Goal: Task Accomplishment & Management: Use online tool/utility

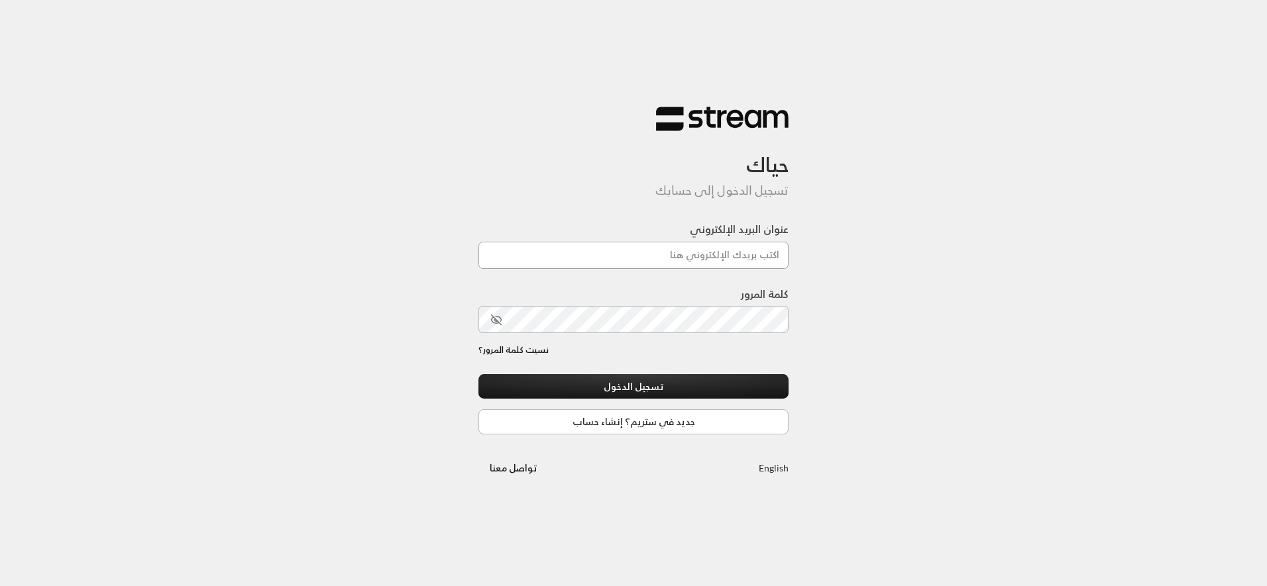
drag, startPoint x: 0, startPoint y: 0, endPoint x: 486, endPoint y: 248, distance: 545.1
click at [486, 248] on input "عنوان البريد الإلكتروني" at bounding box center [633, 255] width 310 height 27
type input "[EMAIL_ADDRESS][DOMAIN_NAME]"
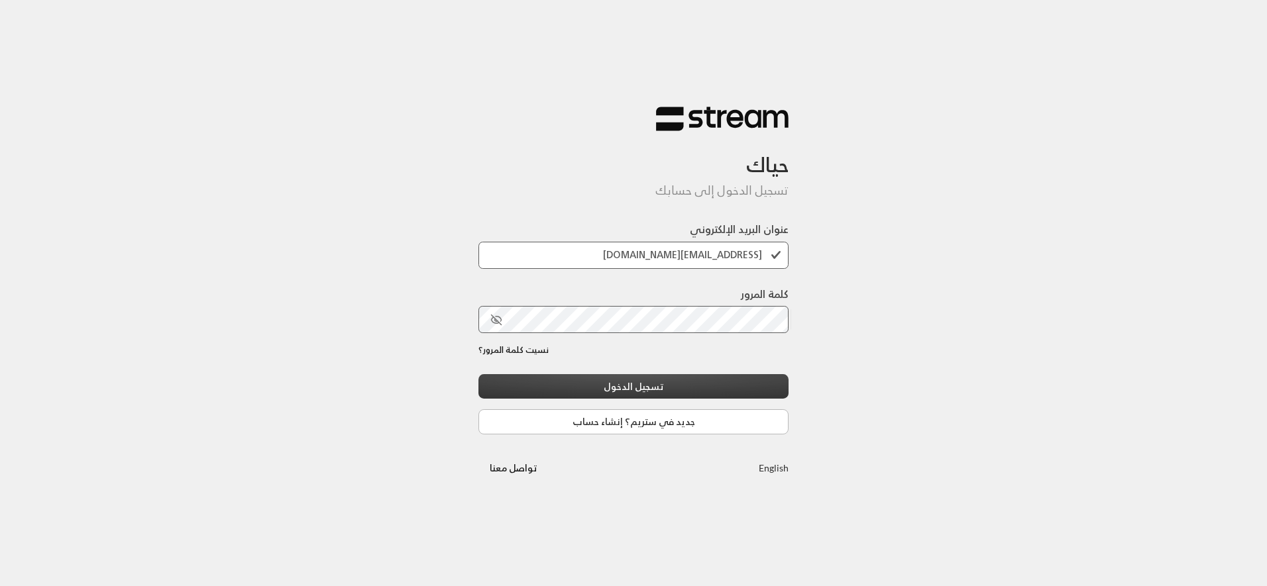
click at [687, 381] on button "تسجيل الدخول" at bounding box center [633, 386] width 310 height 25
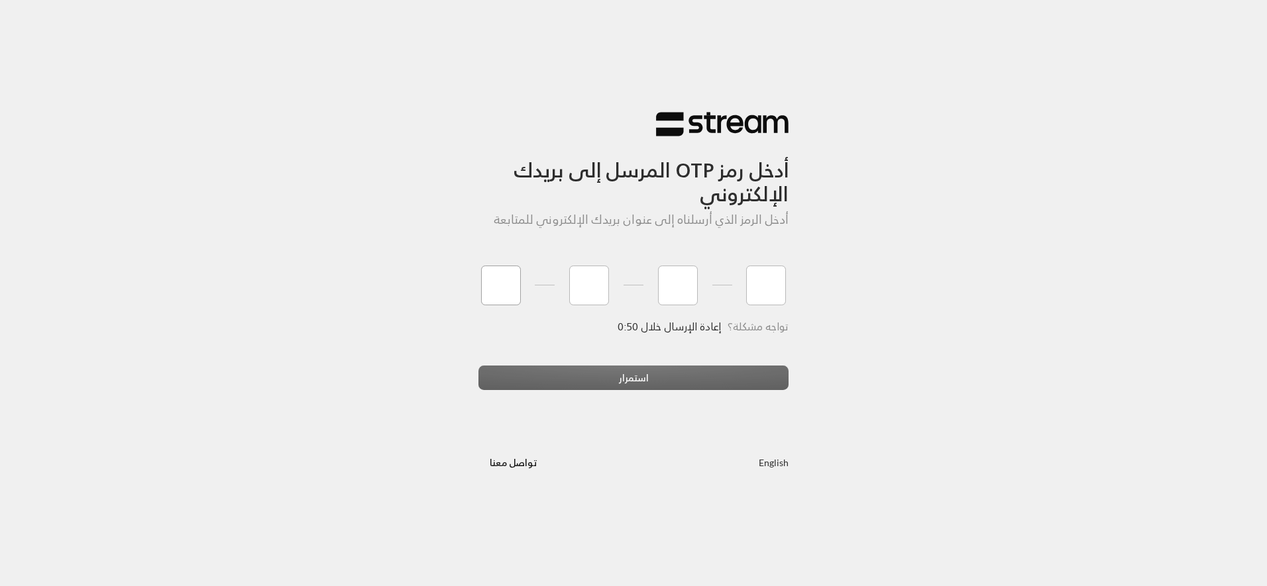
type input "6"
type input "3"
type input "2"
type input "9"
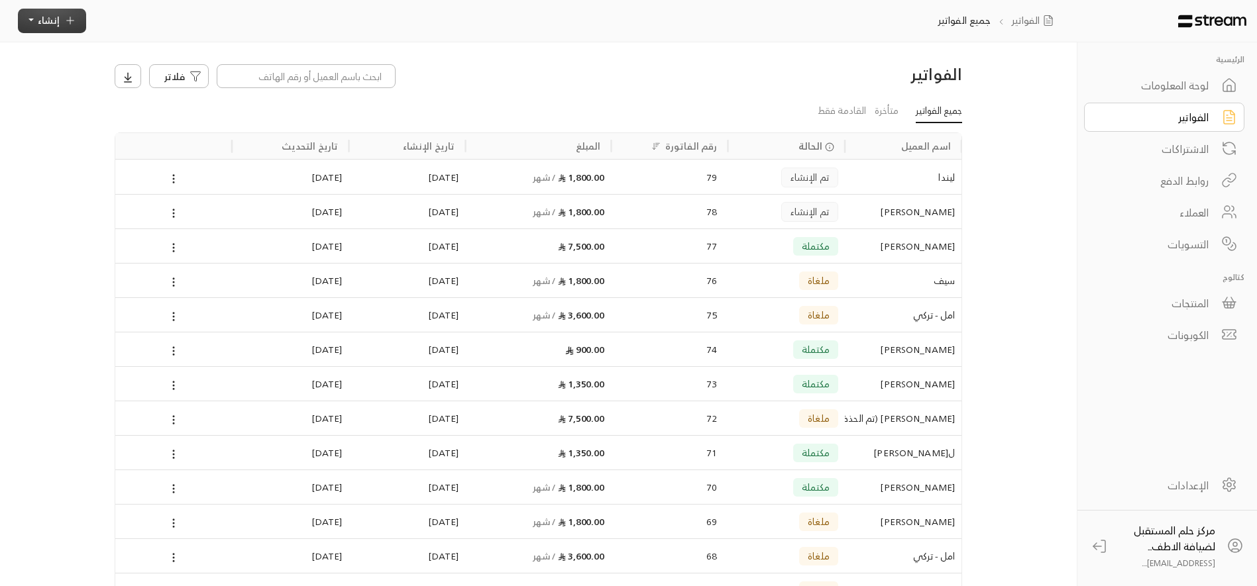
click at [72, 25] on icon "button" at bounding box center [70, 21] width 12 height 12
click at [135, 72] on p "إنشاء فاتورة مرة واحدة بسهولة للمعاملات السريعة." at bounding box center [113, 80] width 166 height 26
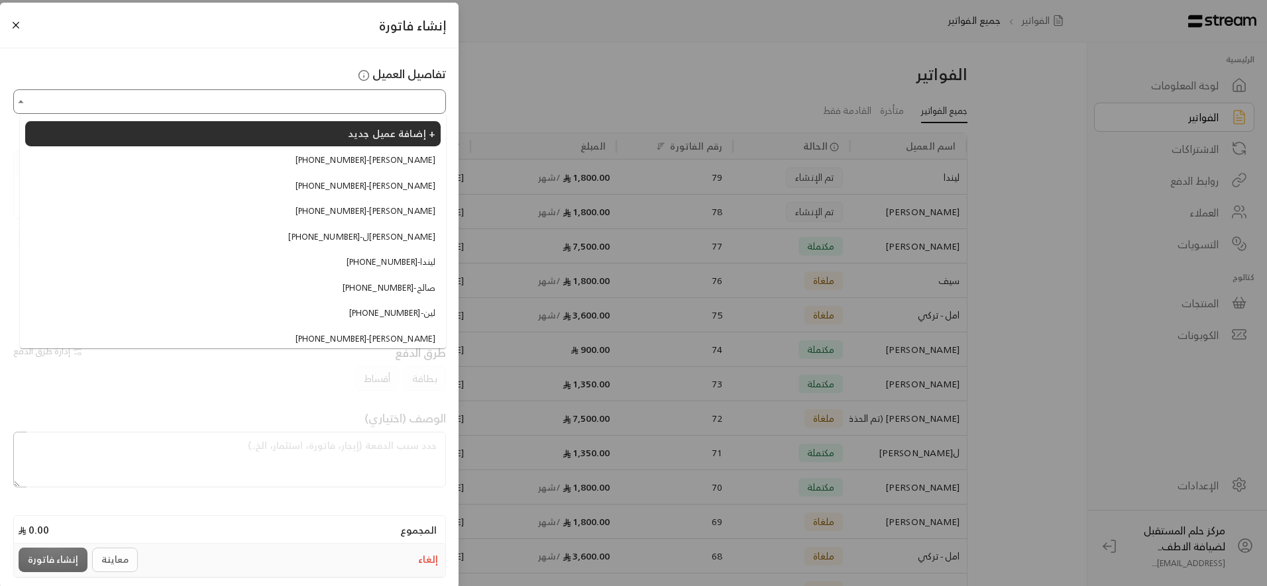
click at [381, 98] on input "اختر العميل" at bounding box center [229, 101] width 429 height 21
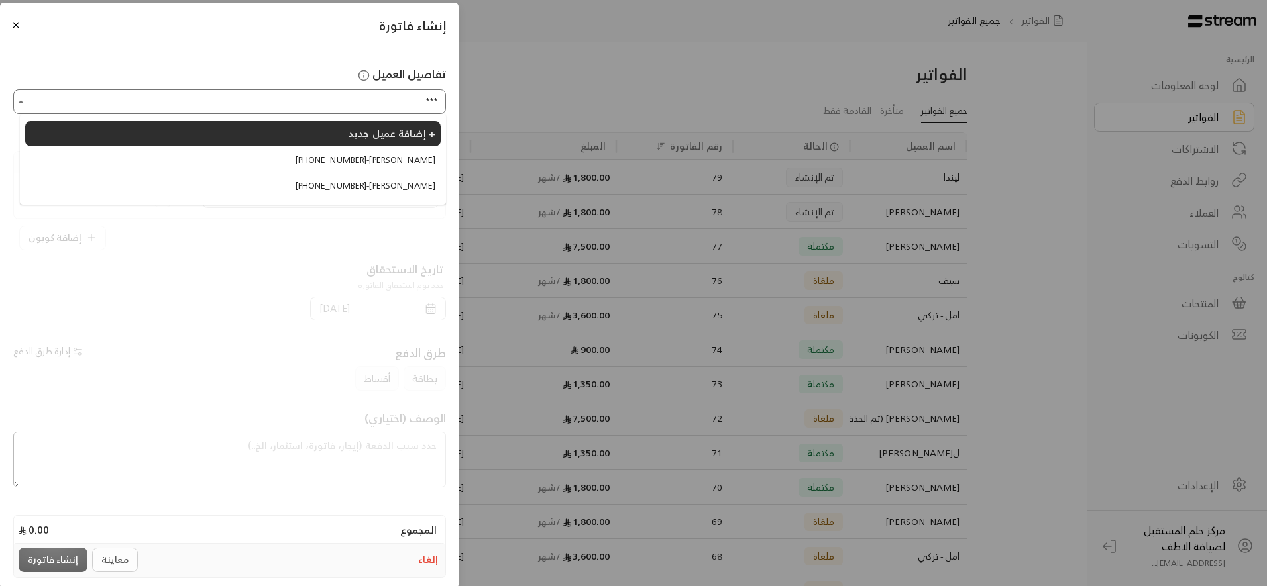
click at [327, 164] on span "[PHONE_NUMBER] - [PERSON_NAME]" at bounding box center [365, 160] width 140 height 13
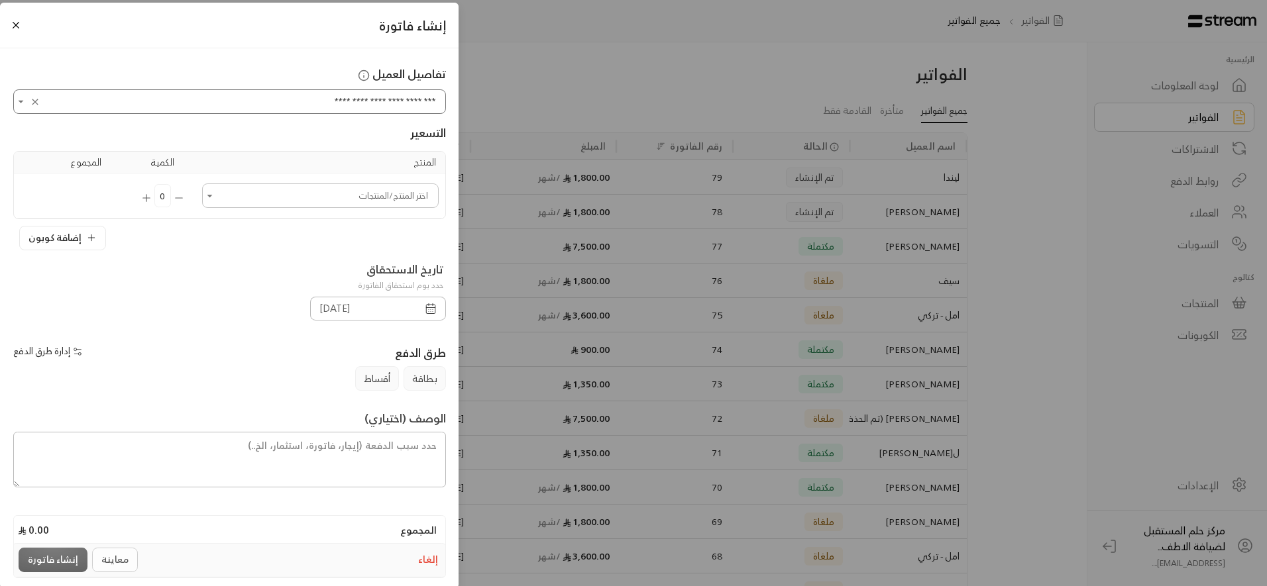
type input "**********"
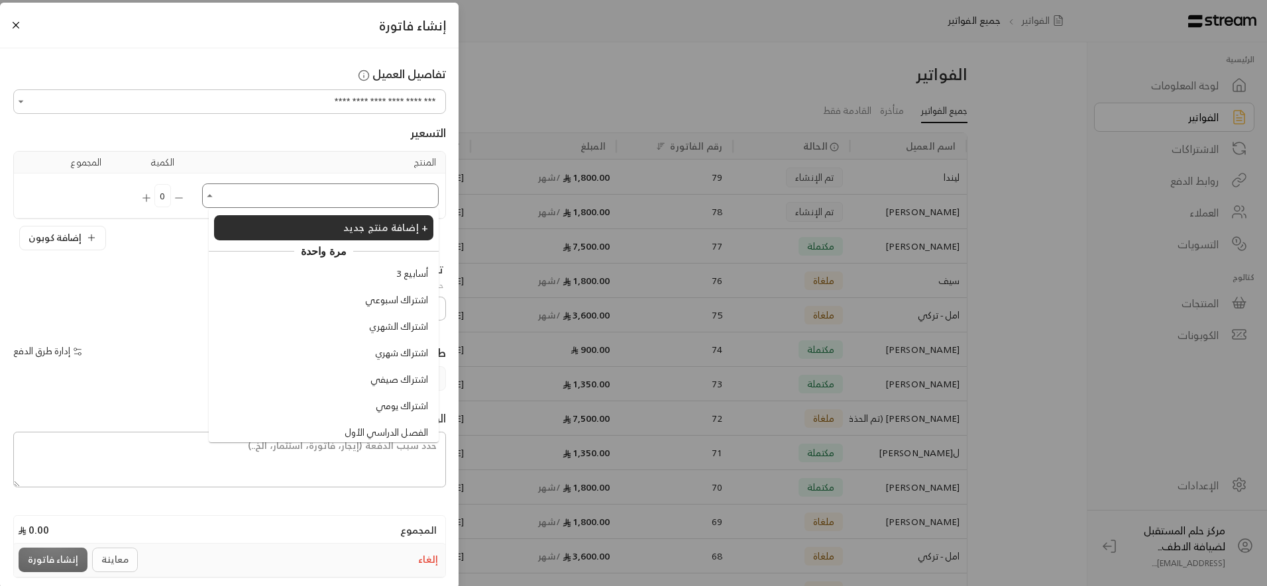
click at [359, 191] on input "اختر العميل" at bounding box center [320, 195] width 233 height 21
click at [383, 429] on span "الفصل الدراسي الأول" at bounding box center [385, 433] width 83 height 14
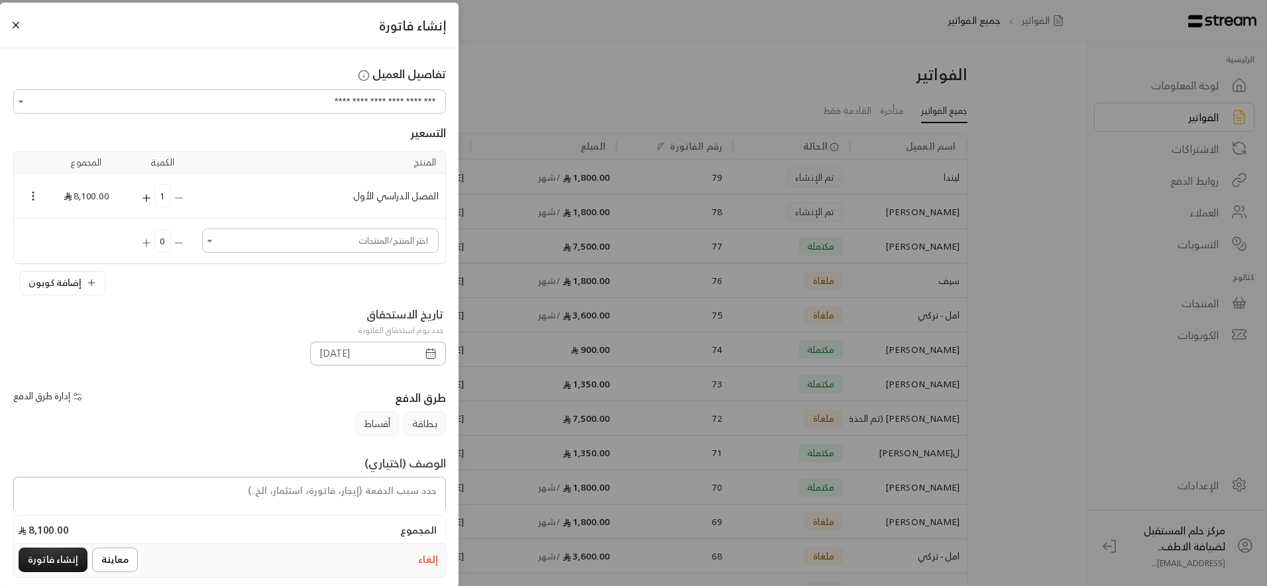
click at [52, 284] on button "إضافة كوبون" at bounding box center [62, 283] width 87 height 25
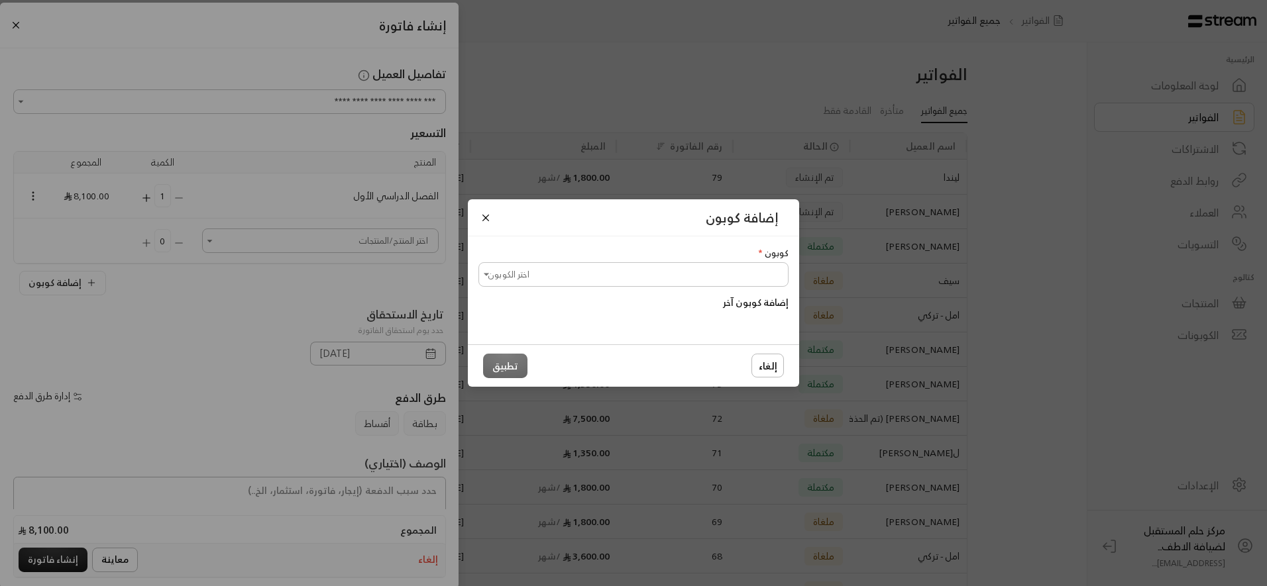
click at [619, 278] on input "اختر الكوبون" at bounding box center [633, 274] width 306 height 21
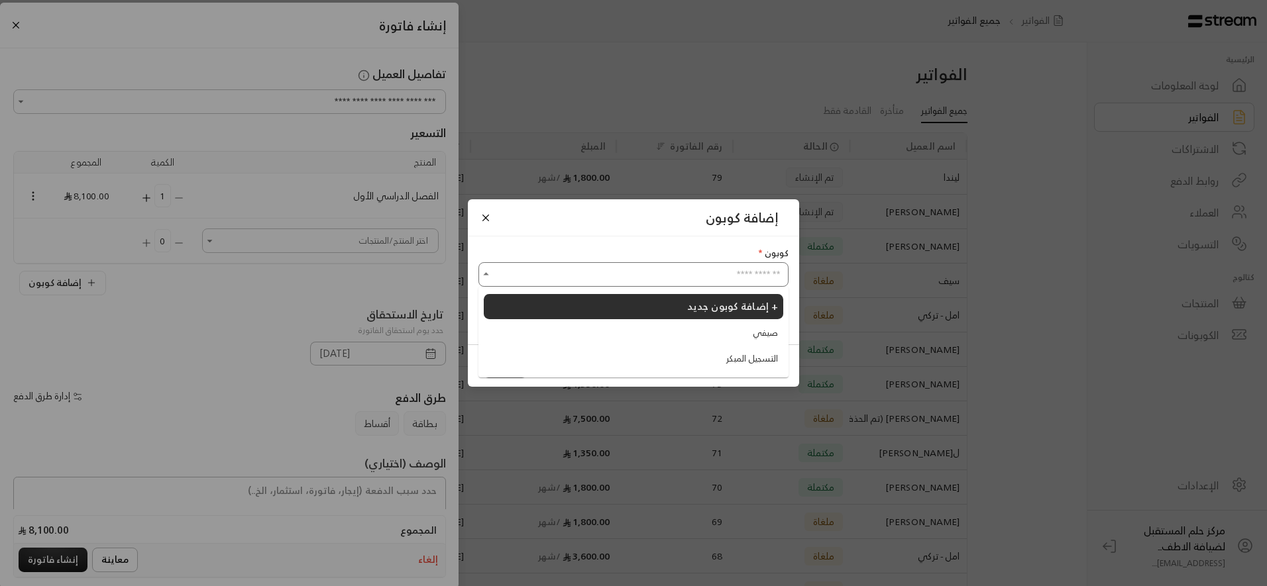
click at [601, 360] on li "التسجيل المبكر" at bounding box center [633, 359] width 299 height 24
type input "**********"
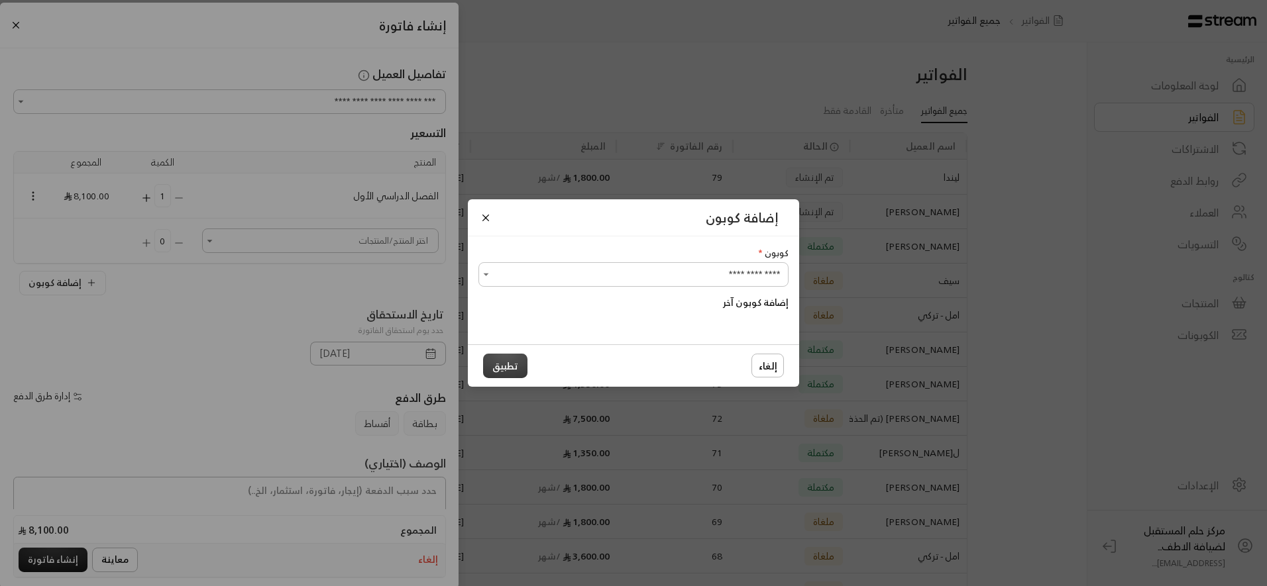
click at [518, 366] on button "تطبيق" at bounding box center [505, 366] width 44 height 25
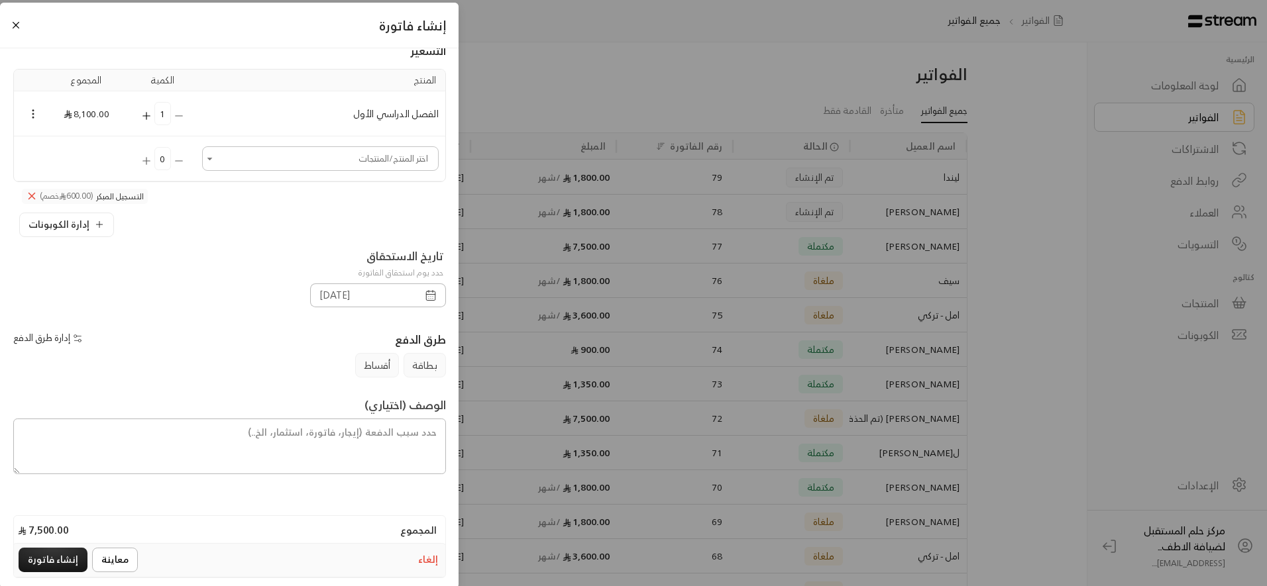
scroll to position [83, 0]
click at [46, 563] on button "إنشاء فاتورة" at bounding box center [53, 560] width 69 height 25
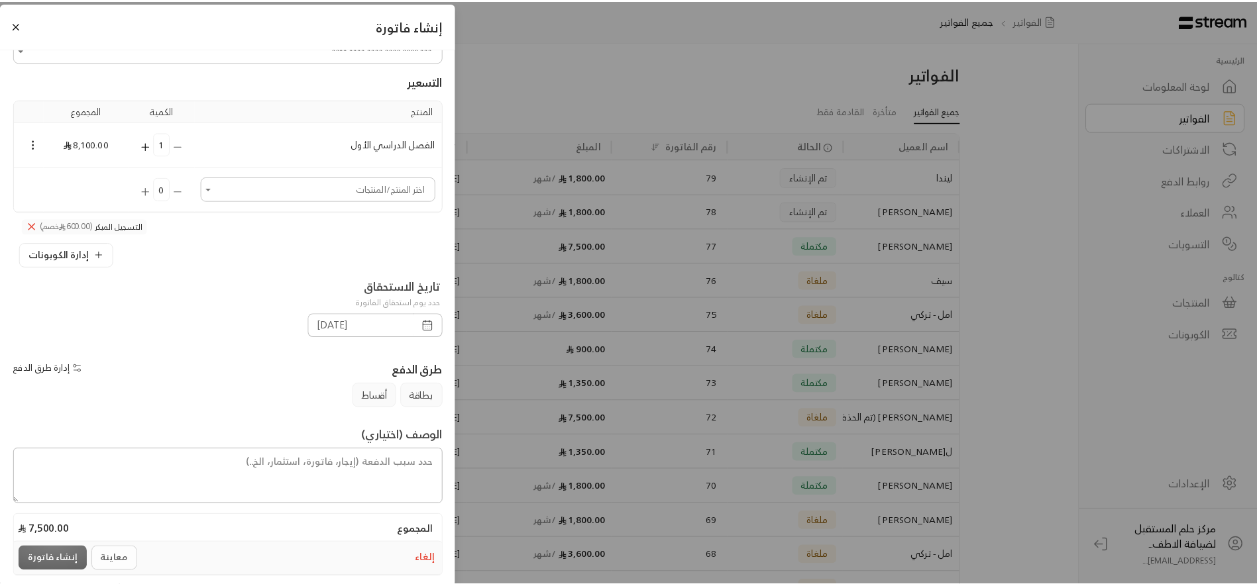
scroll to position [0, 0]
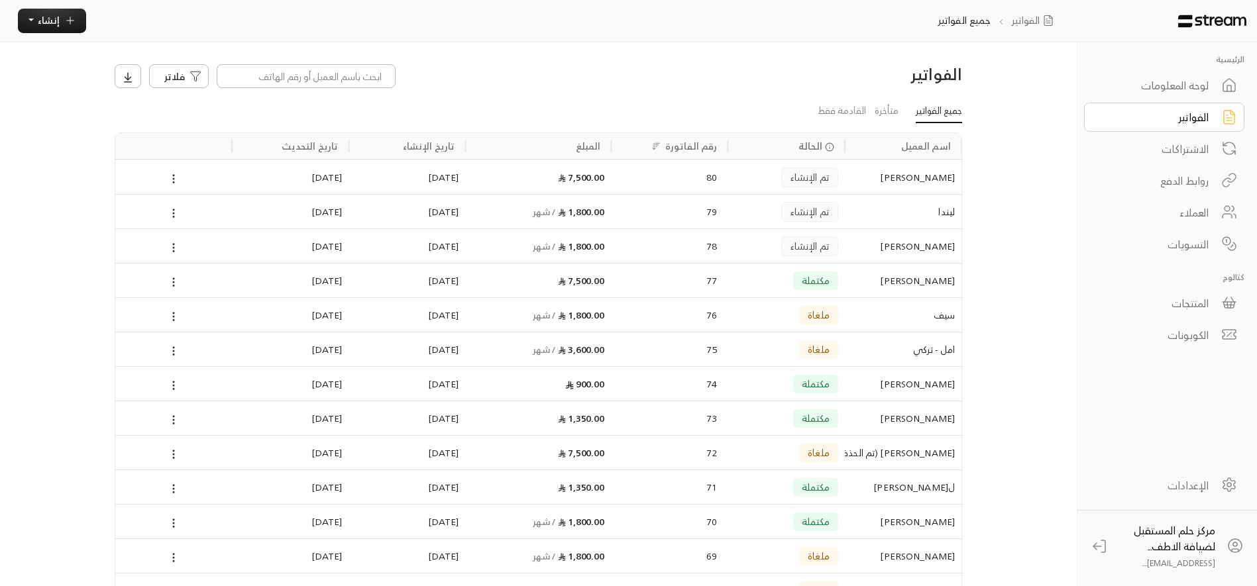
click at [506, 103] on ul "جميع الفواتير متأخرة القادمة فقط" at bounding box center [538, 111] width 847 height 23
drag, startPoint x: 980, startPoint y: 105, endPoint x: 973, endPoint y: 105, distance: 6.7
click at [973, 105] on div "الفواتير فلاتر جميع الفواتير متأخرة القادمة فقط اسم العميل الحالة رقم الفاتورة …" at bounding box center [538, 561] width 890 height 1038
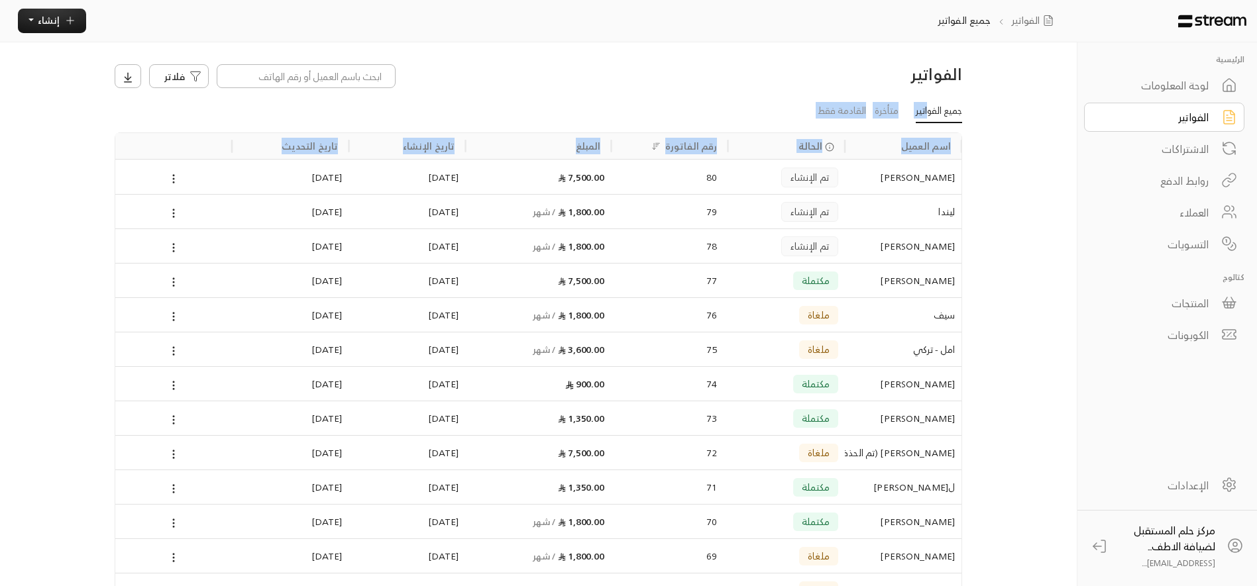
drag, startPoint x: 106, startPoint y: 129, endPoint x: 925, endPoint y: 111, distance: 819.6
click at [925, 111] on div "الفواتير فلاتر جميع الفواتير متأخرة القادمة فقط اسم العميل الحالة رقم الفاتورة …" at bounding box center [538, 561] width 890 height 1038
copy div "اتير متأخرة القادمة فقط اسم العميل الحالة رقم الفاتورة المبلغ تاريخ الإنشاء تار…"
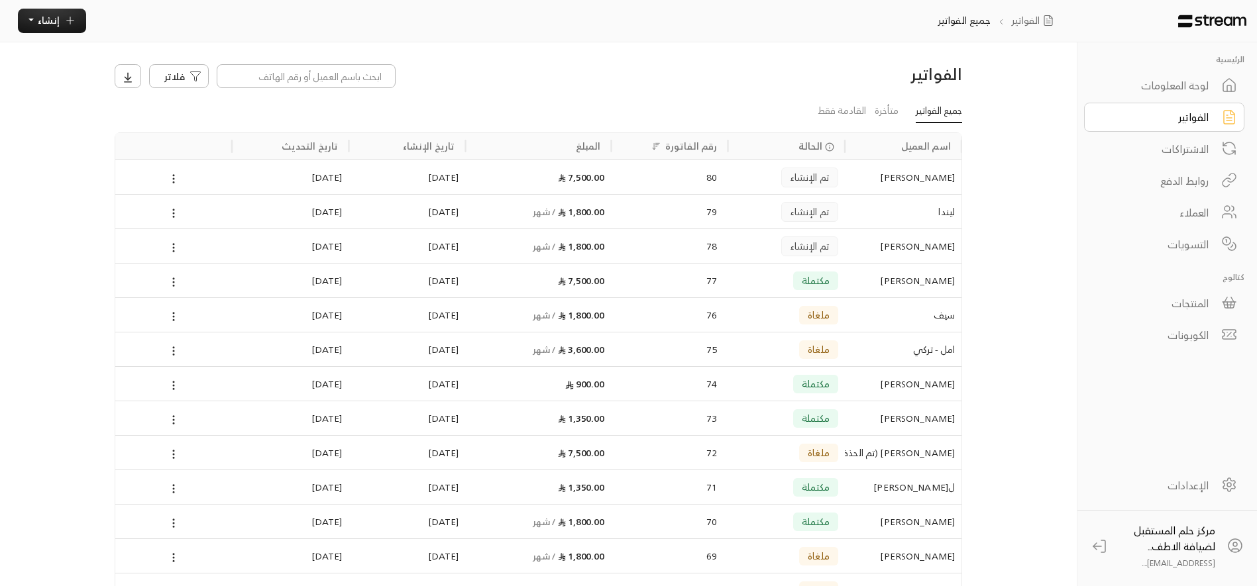
click at [969, 95] on div "الفواتير فلاتر جميع الفواتير متأخرة القادمة فقط اسم العميل الحالة رقم الفاتورة …" at bounding box center [538, 561] width 890 height 1038
